Goal: Task Accomplishment & Management: Complete application form

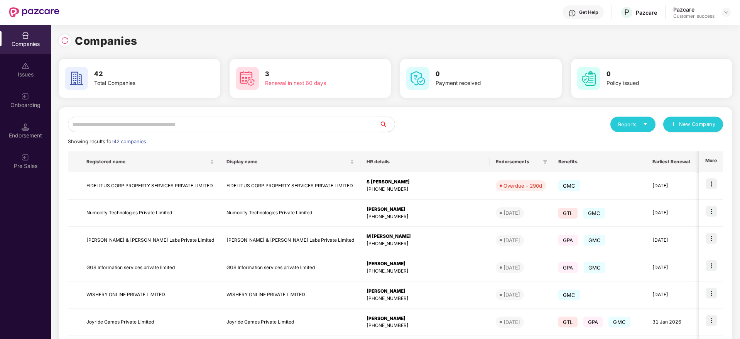
click at [180, 121] on input "text" at bounding box center [223, 123] width 311 height 15
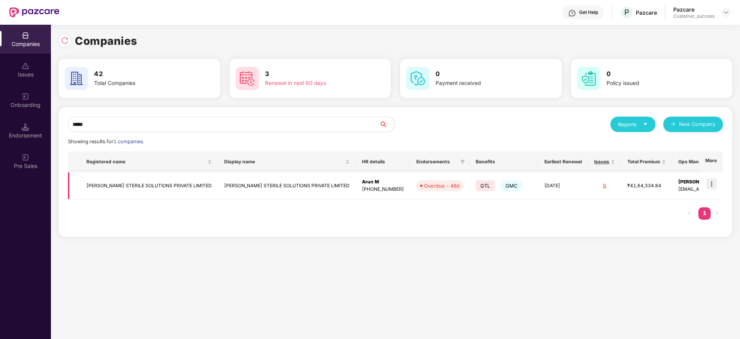
type input "*****"
click at [714, 181] on img at bounding box center [711, 183] width 11 height 11
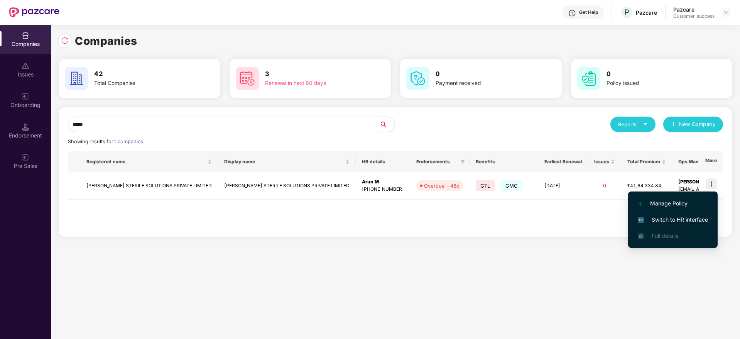
click at [692, 221] on span "Switch to HR interface" at bounding box center [673, 219] width 70 height 8
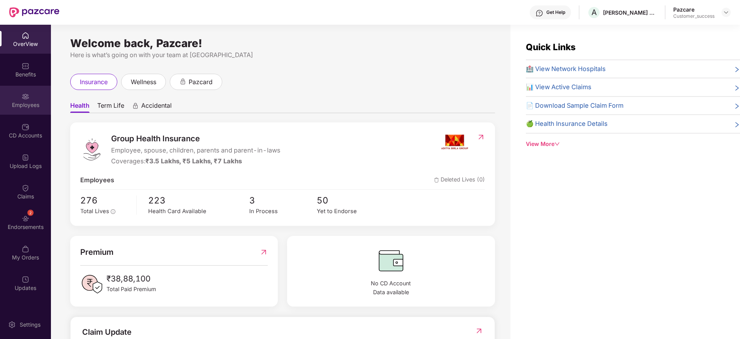
click at [14, 102] on div "Employees" at bounding box center [25, 105] width 51 height 8
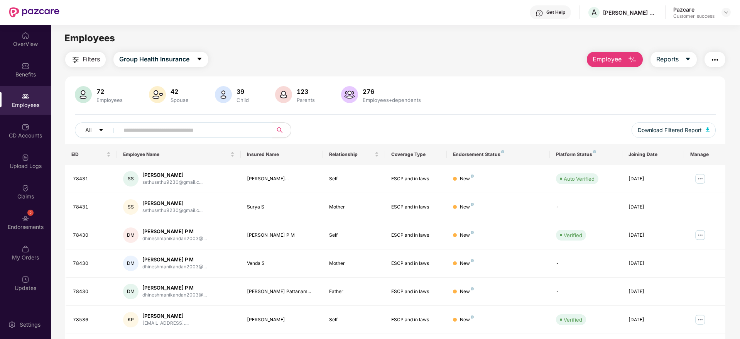
click at [166, 123] on span at bounding box center [193, 129] width 158 height 15
paste input "*****"
type input "*****"
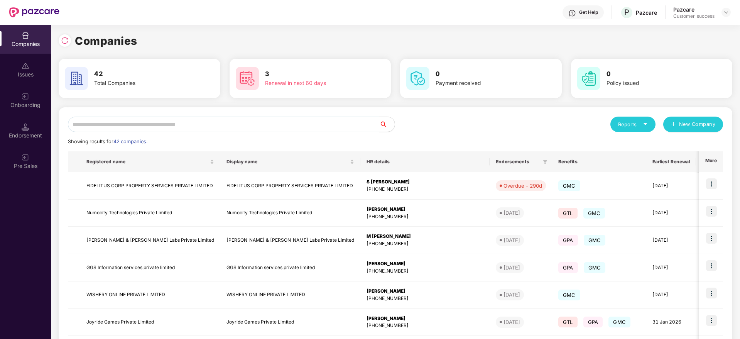
click at [314, 118] on input "text" at bounding box center [223, 123] width 311 height 15
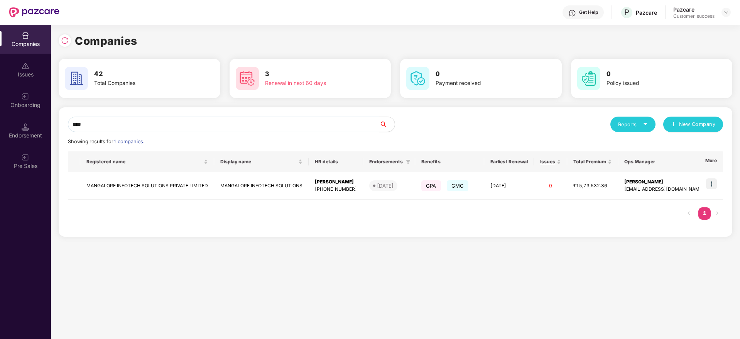
type input "*****"
click at [16, 127] on div "Companies Issues Onboarding Endorsement Pre Sales Companies 42 Total Companies …" at bounding box center [370, 182] width 740 height 314
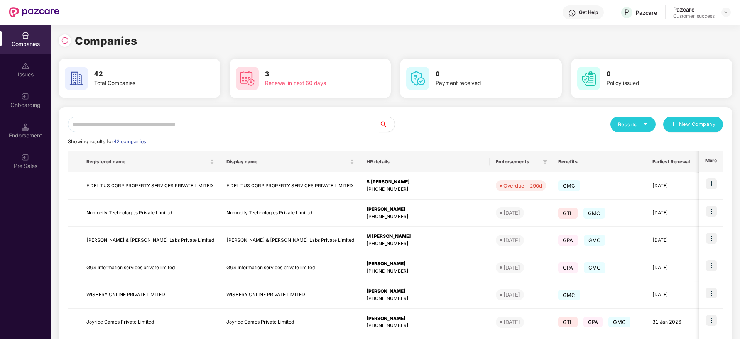
click at [261, 124] on input "text" at bounding box center [223, 123] width 311 height 15
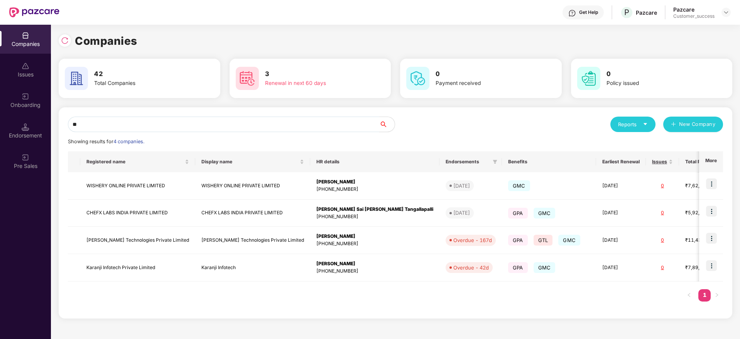
type input "*"
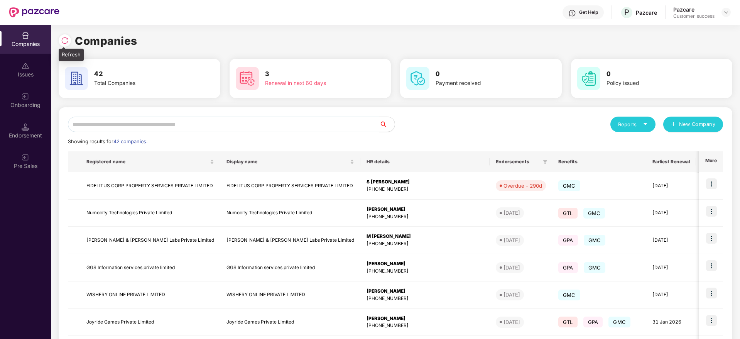
click at [66, 37] on img at bounding box center [65, 41] width 8 height 8
click at [218, 122] on input "text" at bounding box center [223, 123] width 311 height 15
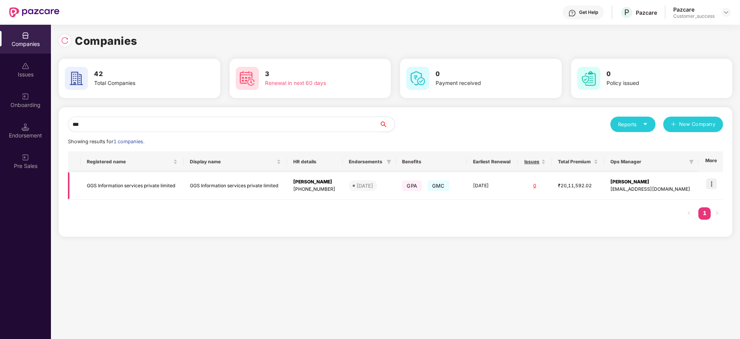
type input "***"
click at [709, 179] on img at bounding box center [711, 183] width 11 height 11
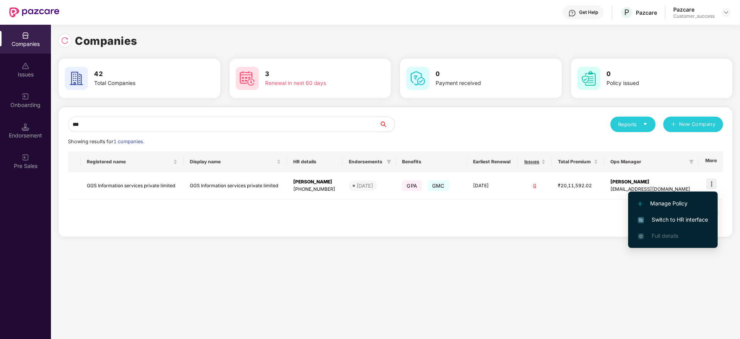
click at [677, 216] on span "Switch to HR interface" at bounding box center [673, 219] width 70 height 8
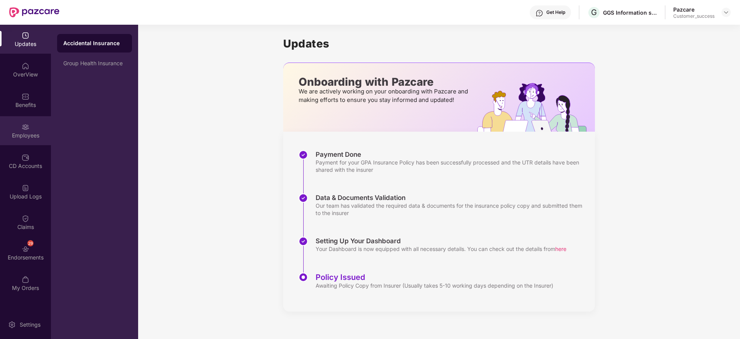
click at [32, 130] on div "Employees" at bounding box center [25, 130] width 51 height 29
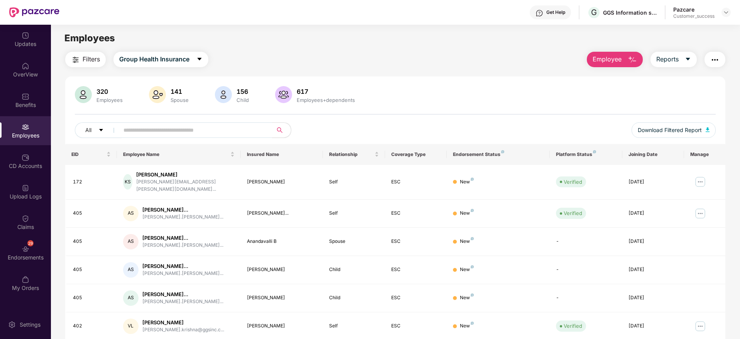
click at [607, 61] on span "Employee" at bounding box center [606, 59] width 29 height 10
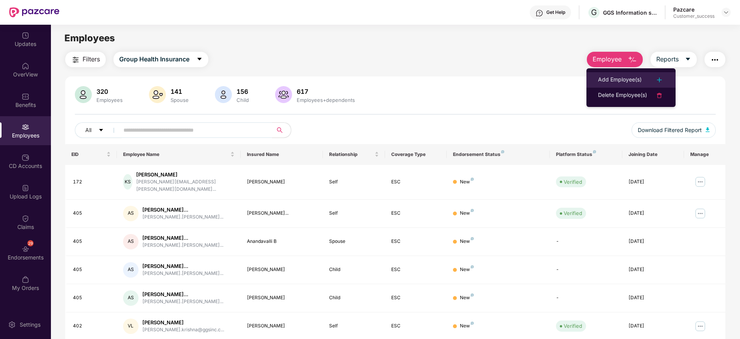
click at [613, 78] on div "Add Employee(s)" at bounding box center [620, 79] width 44 height 9
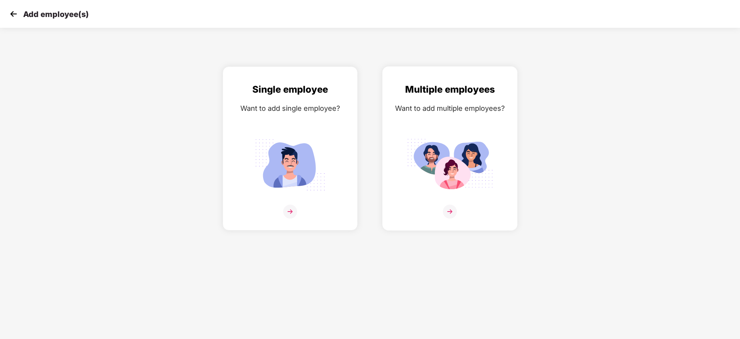
click at [473, 143] on img at bounding box center [450, 165] width 86 height 60
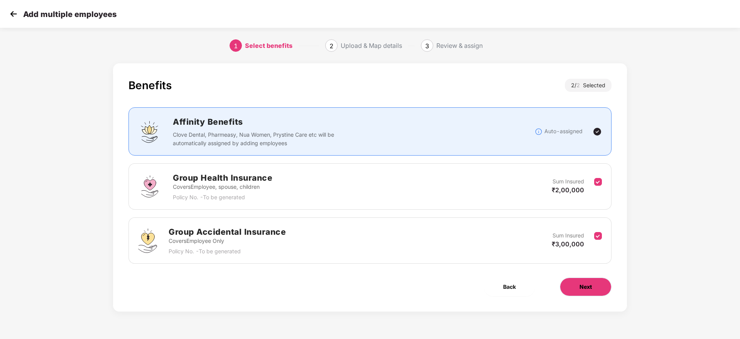
click at [583, 289] on span "Next" at bounding box center [585, 286] width 12 height 8
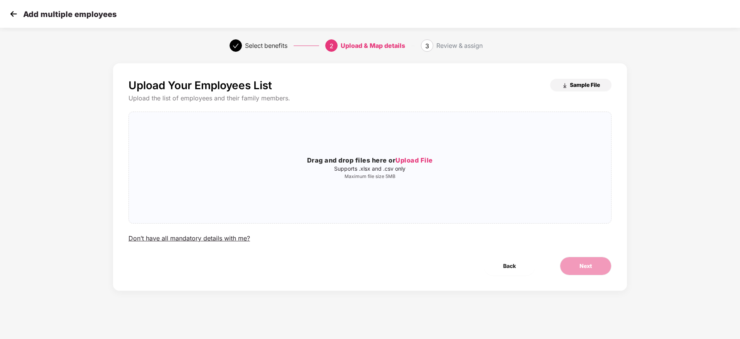
click at [573, 85] on span "Sample File" at bounding box center [585, 84] width 30 height 7
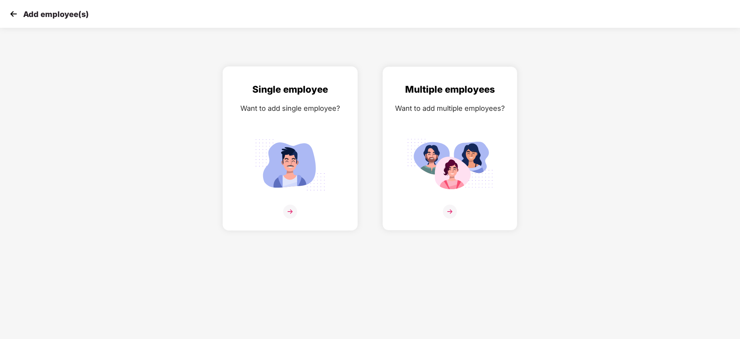
click at [282, 156] on img at bounding box center [290, 165] width 86 height 60
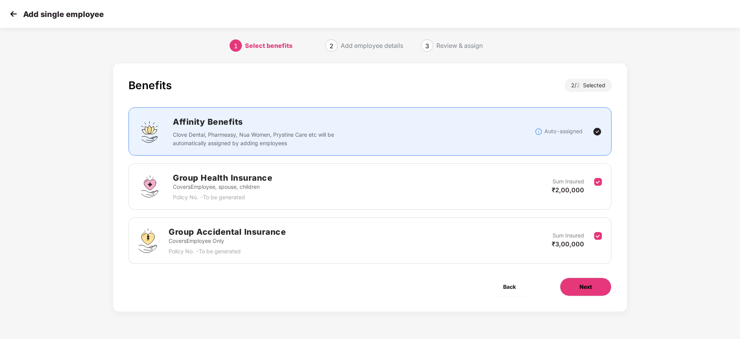
click at [599, 289] on button "Next" at bounding box center [586, 286] width 52 height 19
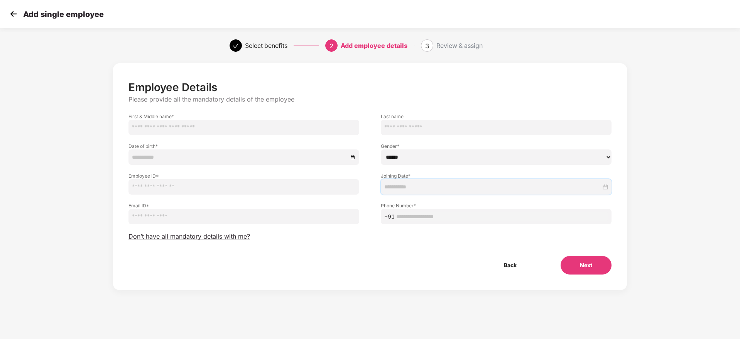
click at [430, 183] on input at bounding box center [492, 186] width 217 height 8
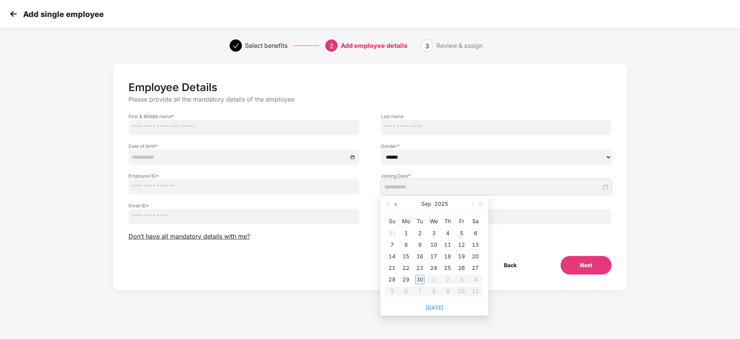
click at [397, 203] on span "button" at bounding box center [397, 205] width 4 height 4
click at [472, 204] on span "button" at bounding box center [472, 205] width 4 height 4
type input "**********"
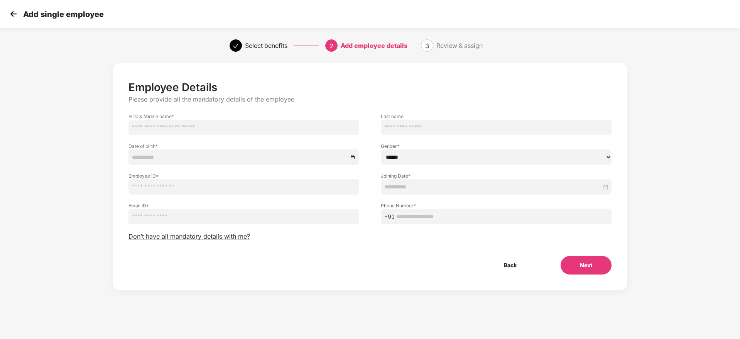
click at [682, 151] on div "Employee Details Please provide all the mandatory details of the employee First…" at bounding box center [370, 184] width 740 height 250
click at [516, 273] on button "Back" at bounding box center [509, 265] width 51 height 19
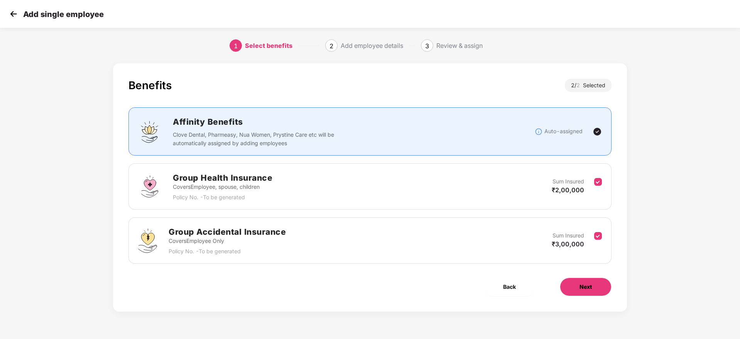
click at [589, 289] on span "Next" at bounding box center [585, 286] width 12 height 8
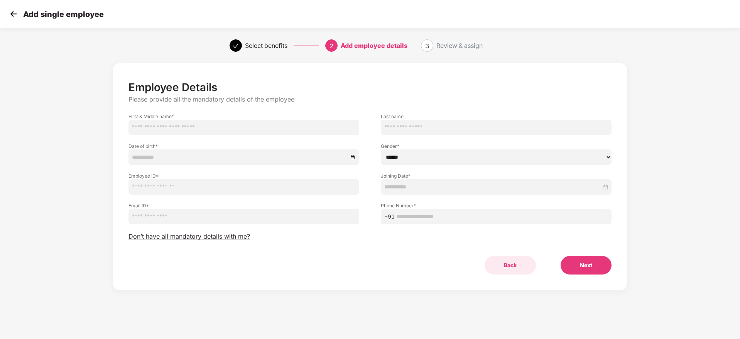
click at [510, 258] on button "Back" at bounding box center [509, 265] width 51 height 19
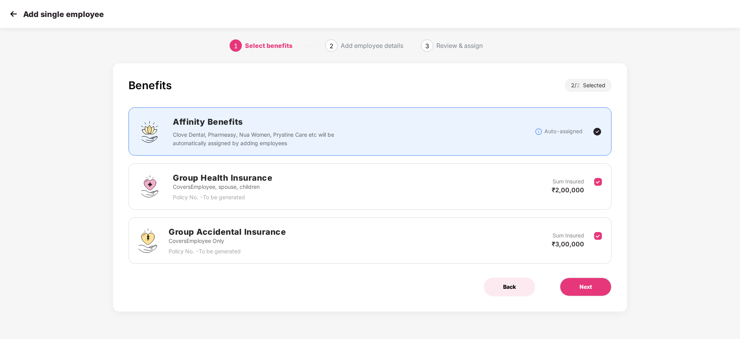
click at [511, 283] on span "Back" at bounding box center [509, 286] width 13 height 8
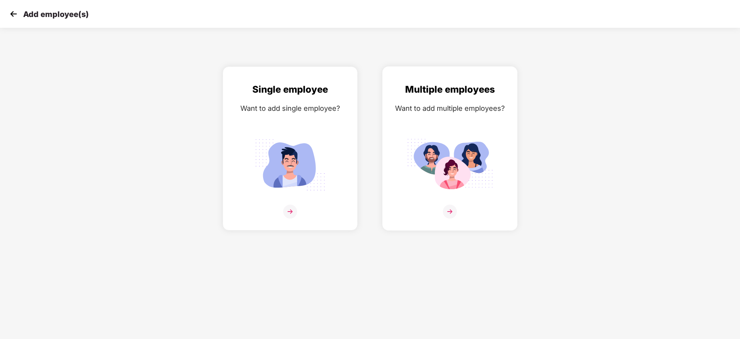
click at [454, 153] on img at bounding box center [450, 165] width 86 height 60
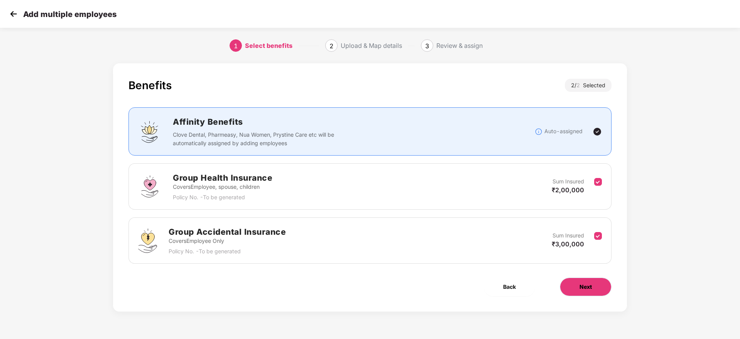
click at [585, 289] on span "Next" at bounding box center [585, 286] width 12 height 8
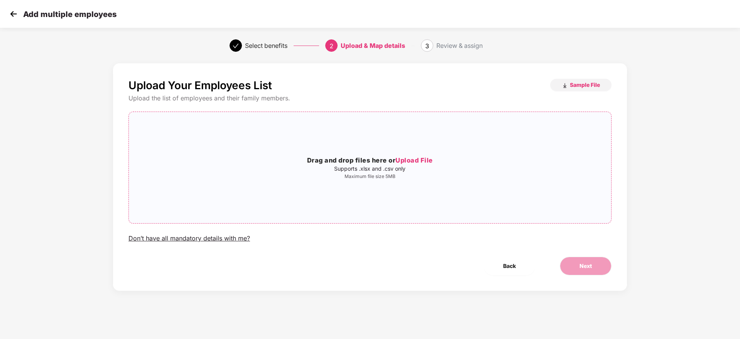
click at [432, 169] on p "Supports .xlsx and .csv only" at bounding box center [370, 168] width 482 height 6
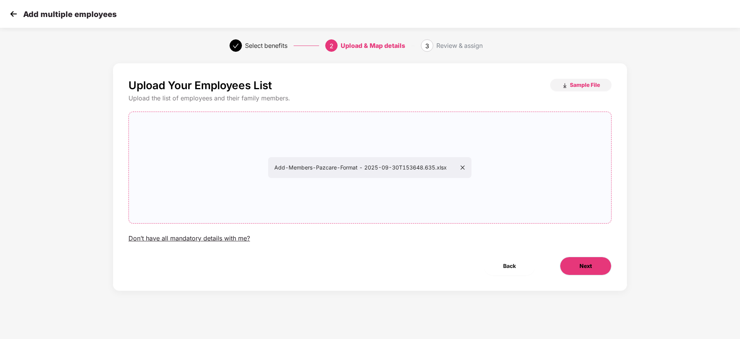
click at [596, 272] on button "Next" at bounding box center [586, 266] width 52 height 19
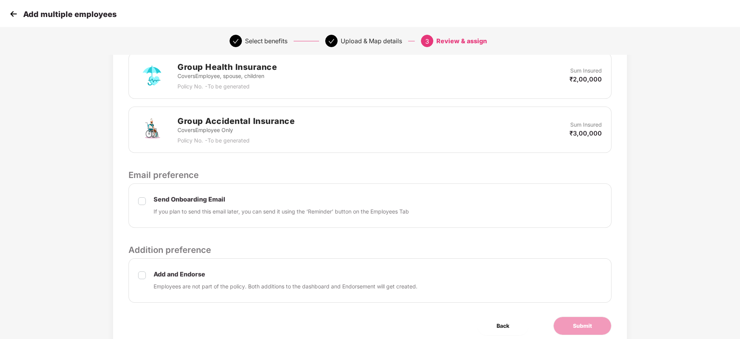
scroll to position [220, 0]
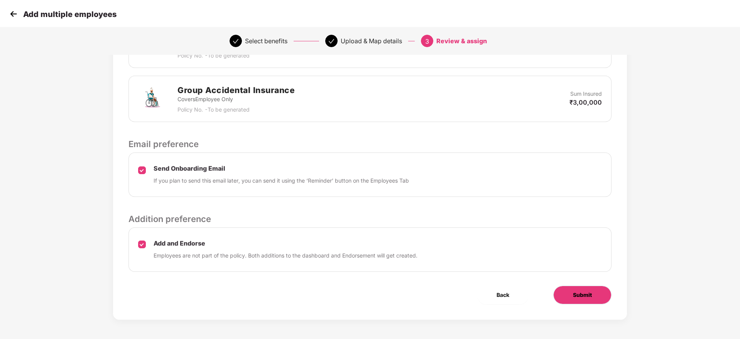
click at [582, 289] on button "Submit" at bounding box center [582, 294] width 58 height 19
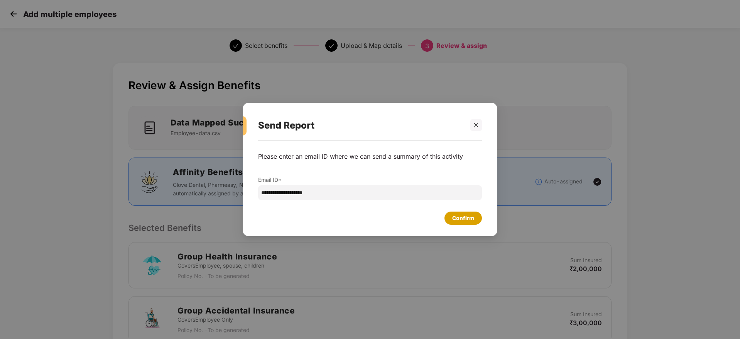
click at [458, 218] on div "Confirm" at bounding box center [463, 218] width 22 height 8
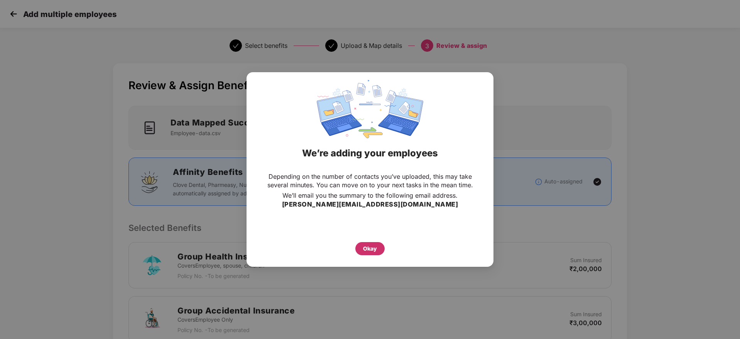
click at [370, 251] on div "Okay" at bounding box center [370, 248] width 14 height 8
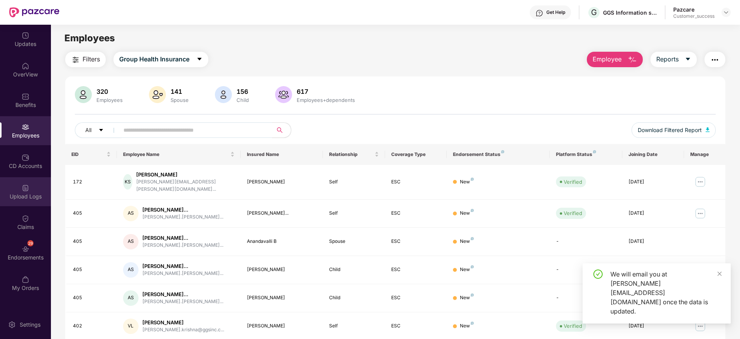
click at [30, 193] on div "Upload Logs" at bounding box center [25, 196] width 51 height 8
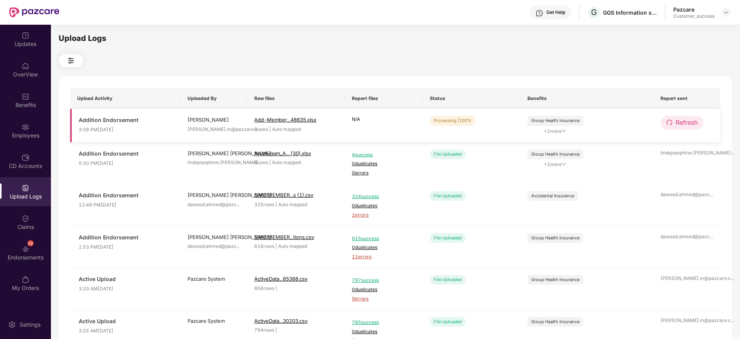
click at [694, 124] on span "Refresh" at bounding box center [686, 123] width 22 height 10
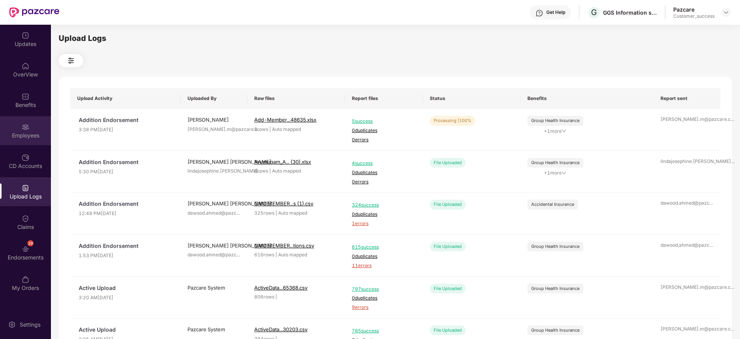
click at [25, 129] on img at bounding box center [26, 127] width 8 height 8
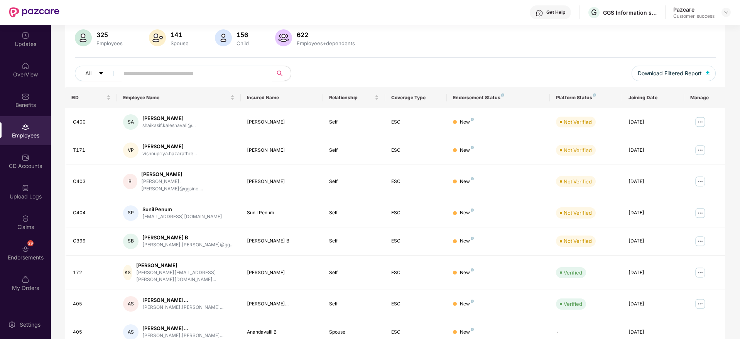
scroll to position [57, 0]
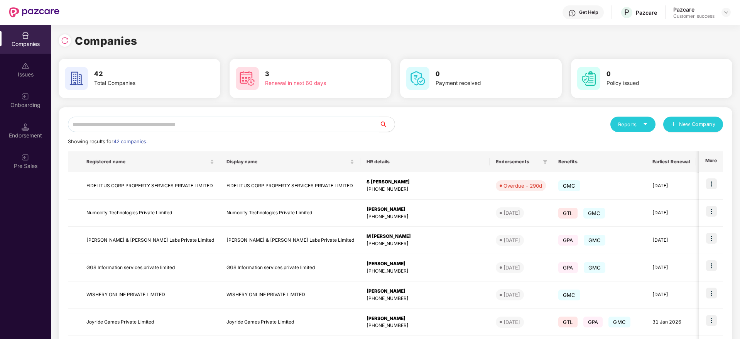
click at [218, 118] on input "text" at bounding box center [223, 123] width 311 height 15
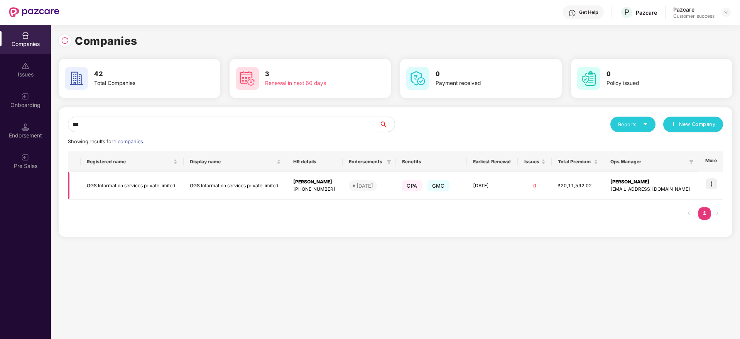
type input "***"
click at [715, 182] on img at bounding box center [711, 183] width 11 height 11
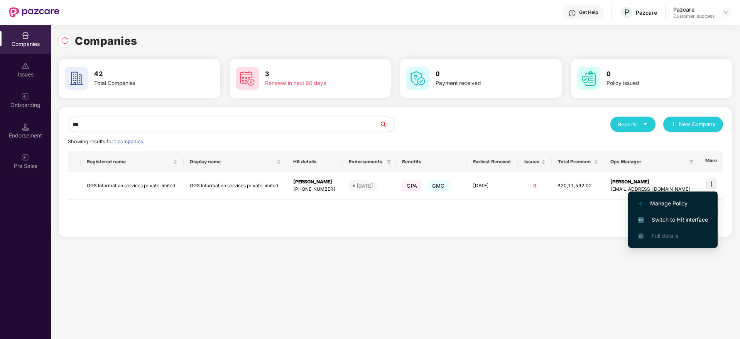
click at [662, 220] on span "Switch to HR interface" at bounding box center [673, 219] width 70 height 8
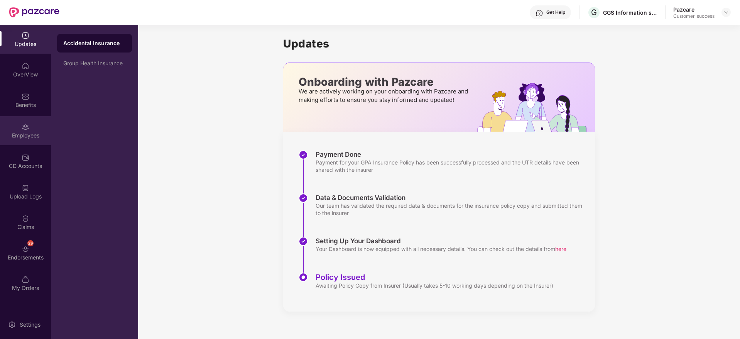
click at [39, 126] on div "Employees" at bounding box center [25, 130] width 51 height 29
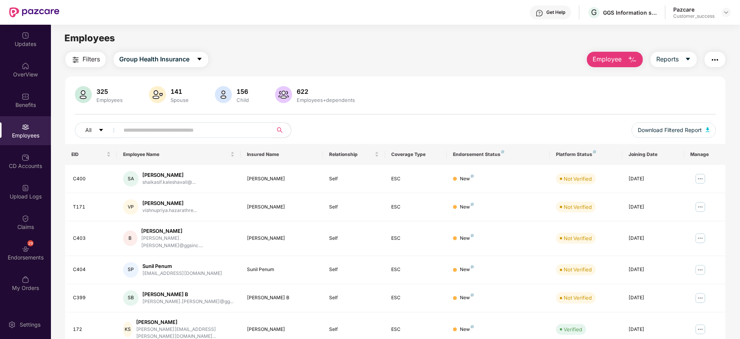
click at [618, 62] on span "Employee" at bounding box center [606, 59] width 29 height 10
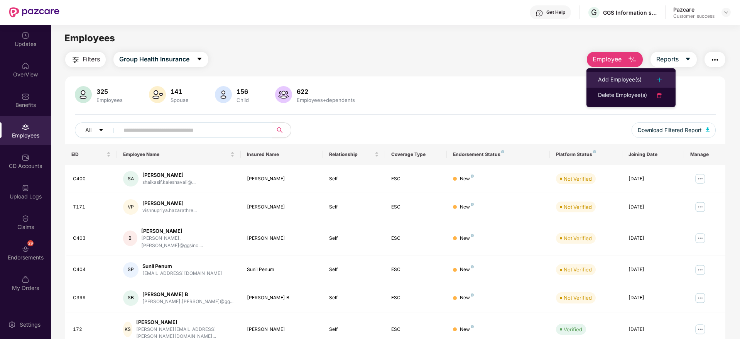
click at [618, 77] on div "Add Employee(s)" at bounding box center [620, 79] width 44 height 9
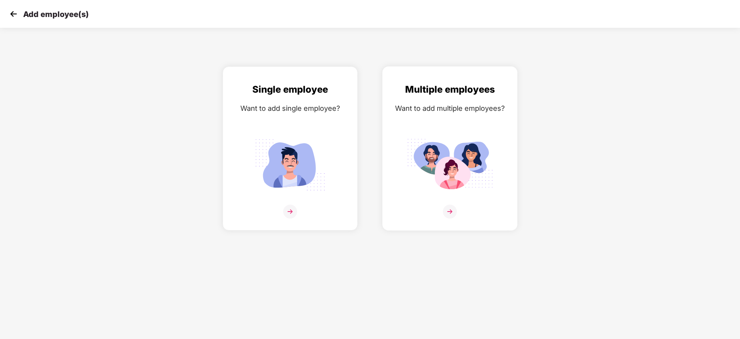
click at [460, 175] on img at bounding box center [450, 165] width 86 height 60
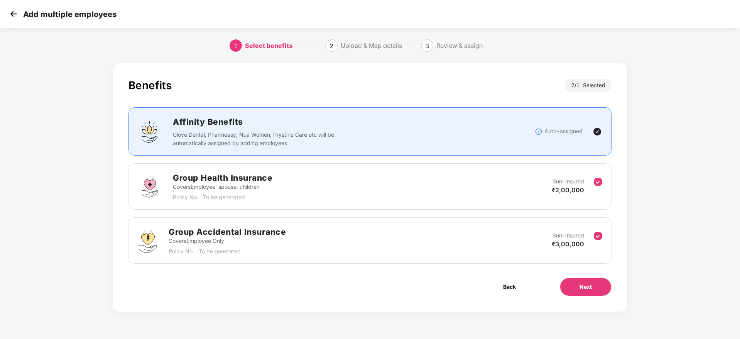
click at [587, 296] on div "Benefits 2 / 2 Selected Affinity Benefits Clove Dental, Pharmeasy, Nua Women, P…" at bounding box center [370, 187] width 514 height 248
click at [590, 288] on span "Next" at bounding box center [585, 286] width 12 height 8
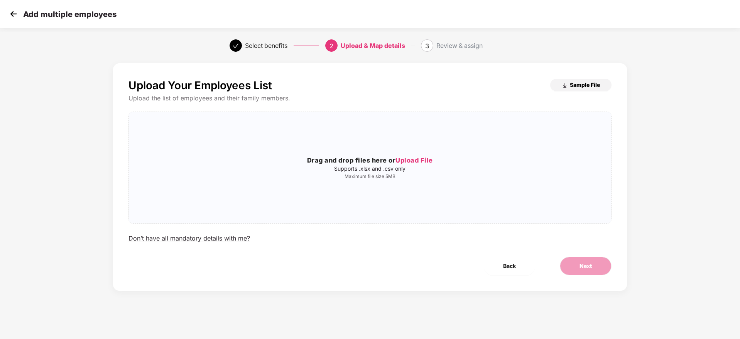
click at [581, 79] on button "Sample File" at bounding box center [580, 85] width 61 height 12
click at [414, 151] on div "Drag and drop files here or Upload File Supports .xlsx and .csv only Maximum fi…" at bounding box center [370, 167] width 482 height 99
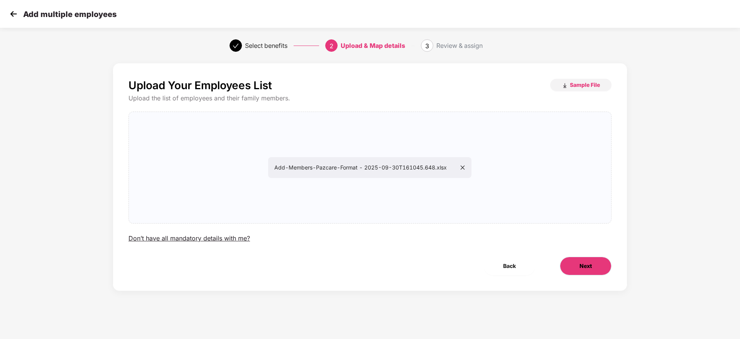
click at [589, 266] on span "Next" at bounding box center [585, 266] width 12 height 8
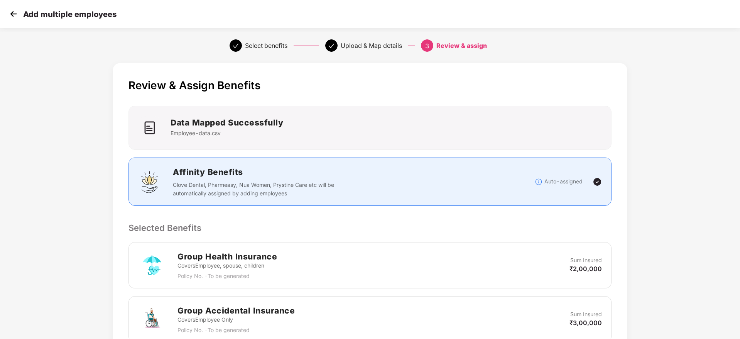
scroll to position [220, 1]
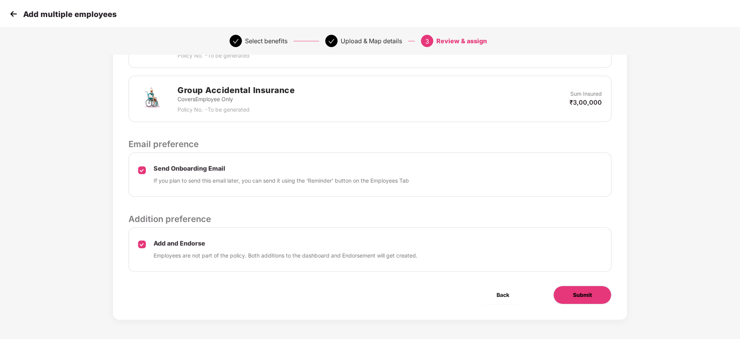
click at [576, 296] on span "Submit" at bounding box center [582, 294] width 19 height 8
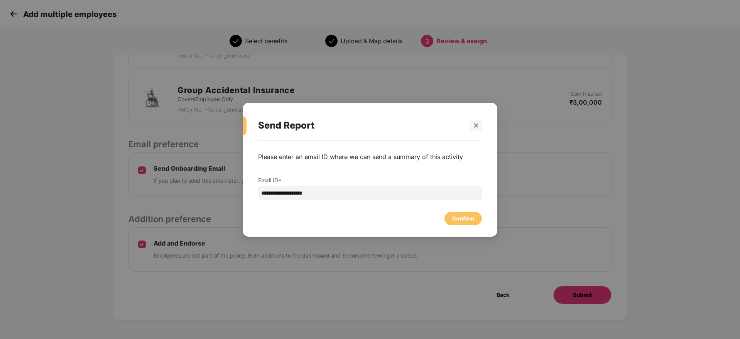
scroll to position [0, 1]
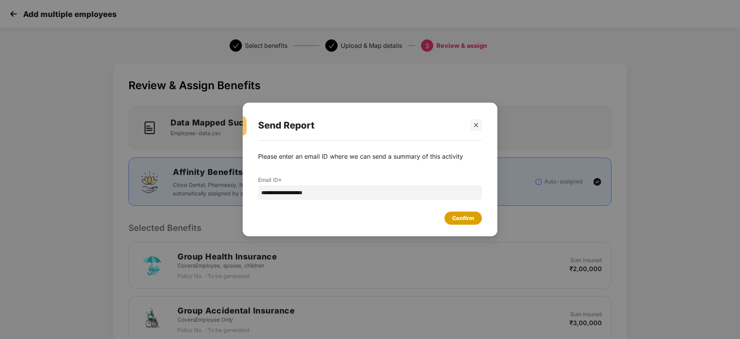
click at [466, 219] on div "Confirm" at bounding box center [463, 218] width 22 height 8
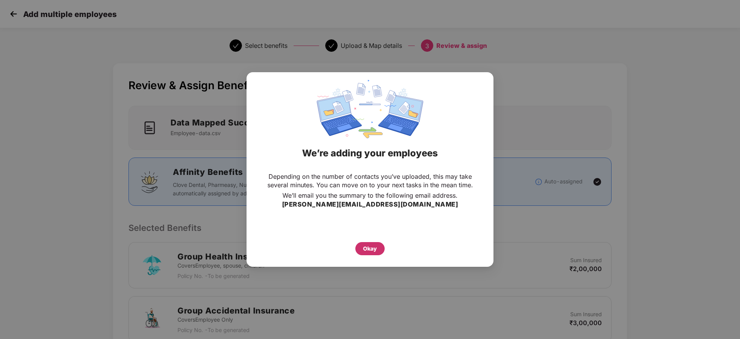
click at [368, 248] on div "Okay" at bounding box center [370, 248] width 14 height 8
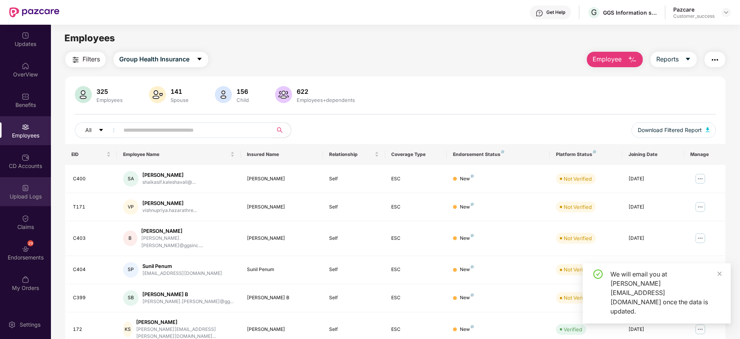
click at [32, 193] on div "Upload Logs" at bounding box center [25, 196] width 51 height 8
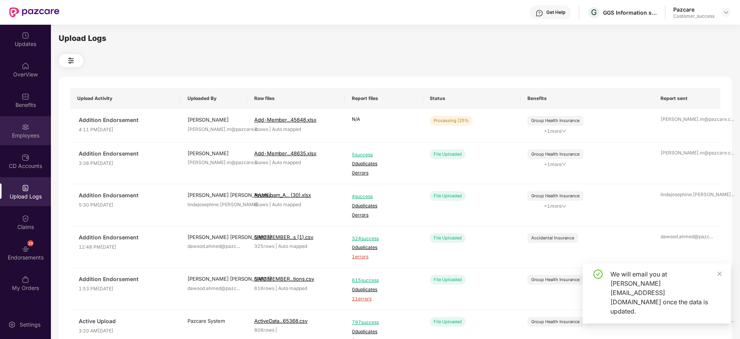
click at [33, 129] on div "Employees" at bounding box center [25, 130] width 51 height 29
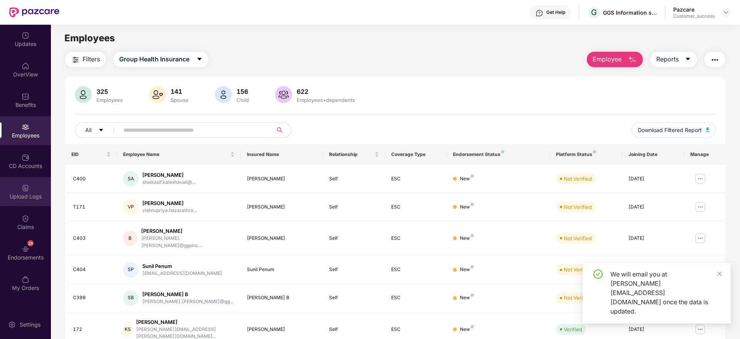
click at [30, 192] on div "Upload Logs" at bounding box center [25, 196] width 51 height 8
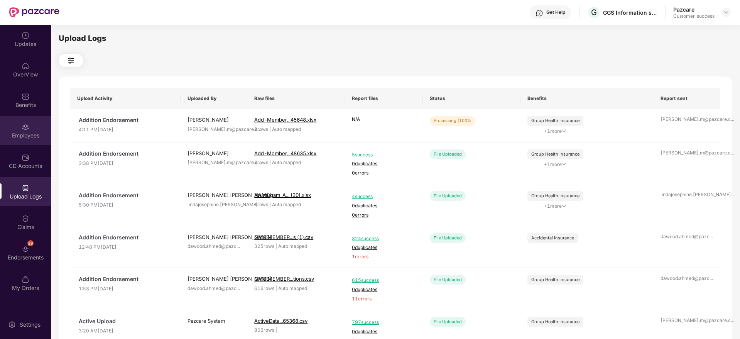
click at [31, 124] on div "Employees" at bounding box center [25, 130] width 51 height 29
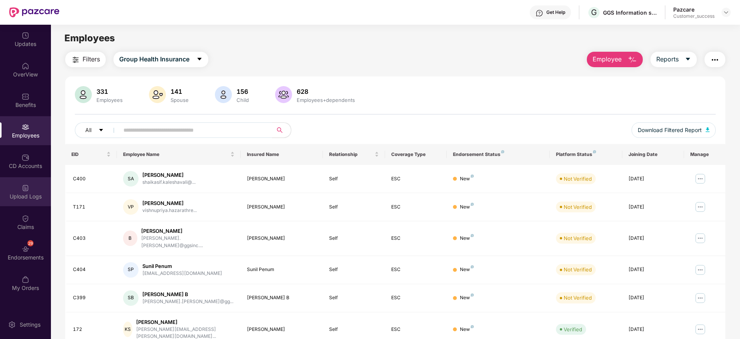
click at [19, 202] on div "Upload Logs" at bounding box center [25, 191] width 51 height 29
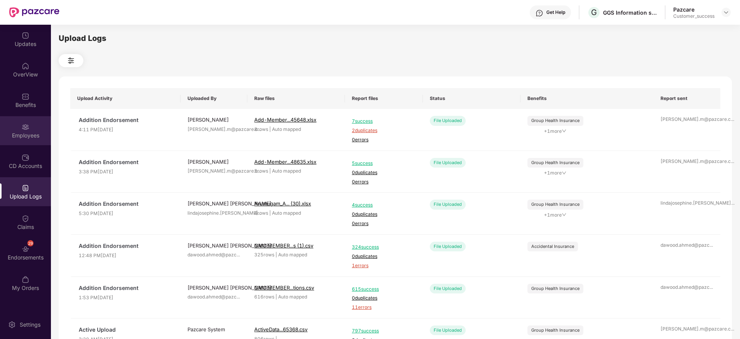
click at [19, 130] on div "Employees" at bounding box center [25, 130] width 51 height 29
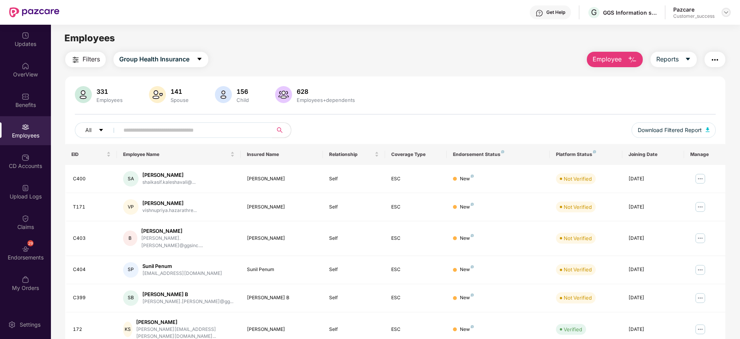
click at [728, 13] on img at bounding box center [726, 12] width 6 height 6
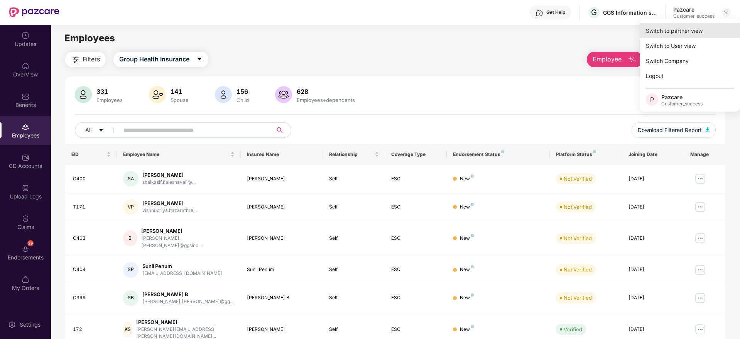
click at [698, 28] on div "Switch to partner view" at bounding box center [690, 30] width 100 height 15
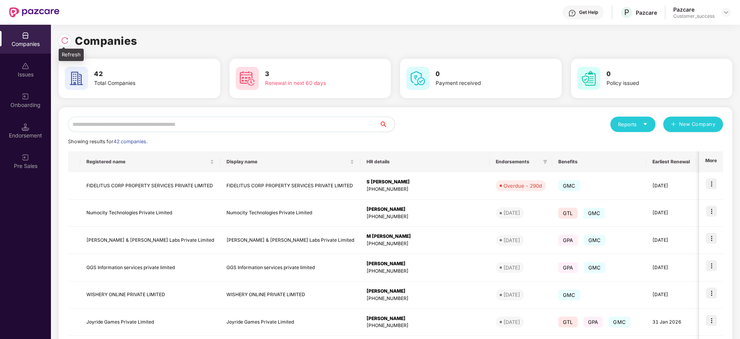
click at [61, 35] on div at bounding box center [65, 40] width 12 height 12
click at [190, 122] on input "text" at bounding box center [223, 123] width 311 height 15
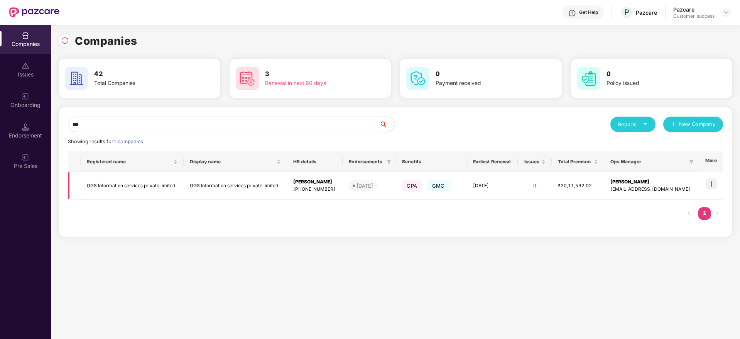
type input "***"
click at [715, 180] on img at bounding box center [711, 183] width 11 height 11
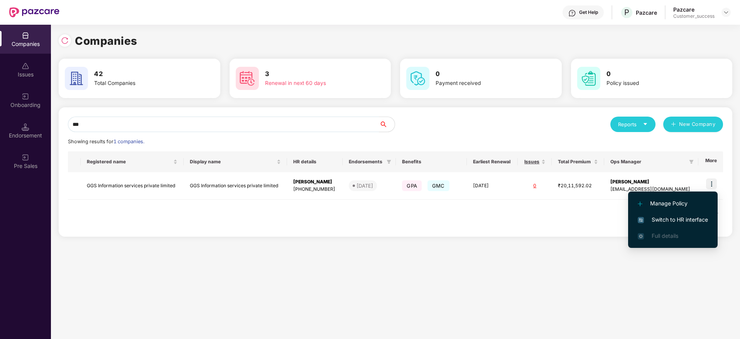
click at [683, 226] on li "Switch to HR interface" at bounding box center [672, 219] width 89 height 16
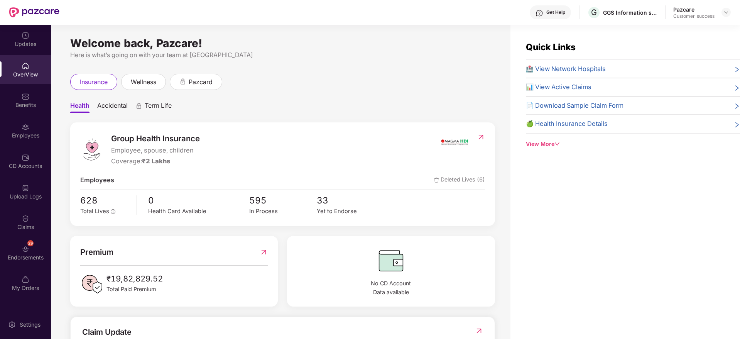
click at [20, 129] on div "Employees" at bounding box center [25, 130] width 51 height 29
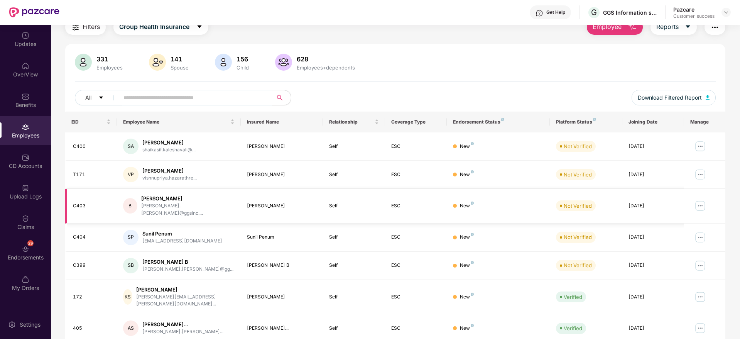
scroll to position [135, 0]
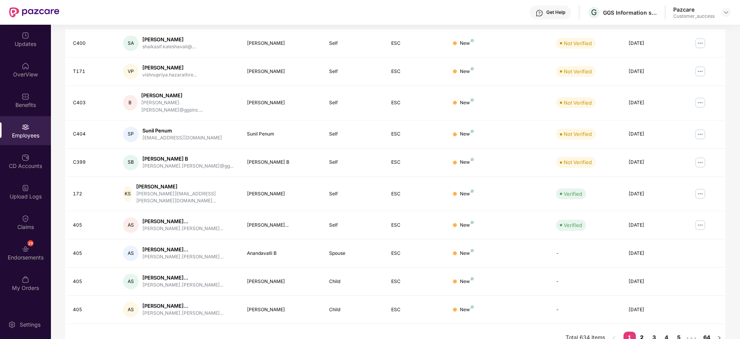
click at [642, 331] on link "2" at bounding box center [642, 337] width 12 height 12
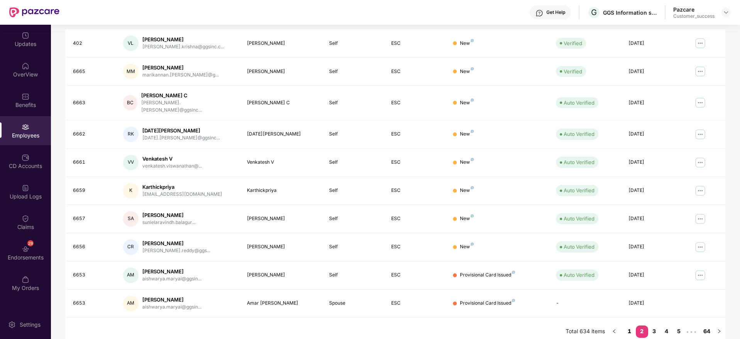
click at [630, 325] on link "1" at bounding box center [629, 331] width 12 height 12
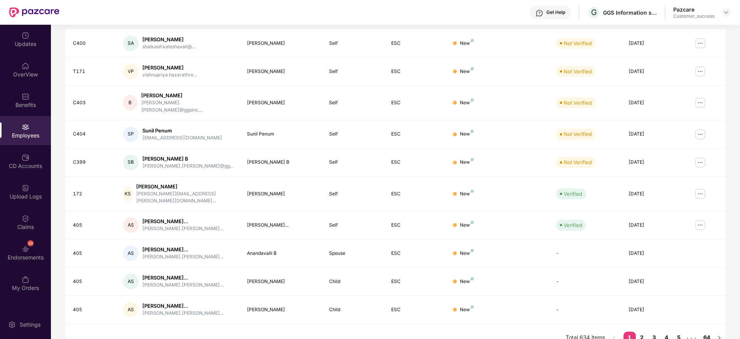
scroll to position [0, 0]
